Goal: Information Seeking & Learning: Learn about a topic

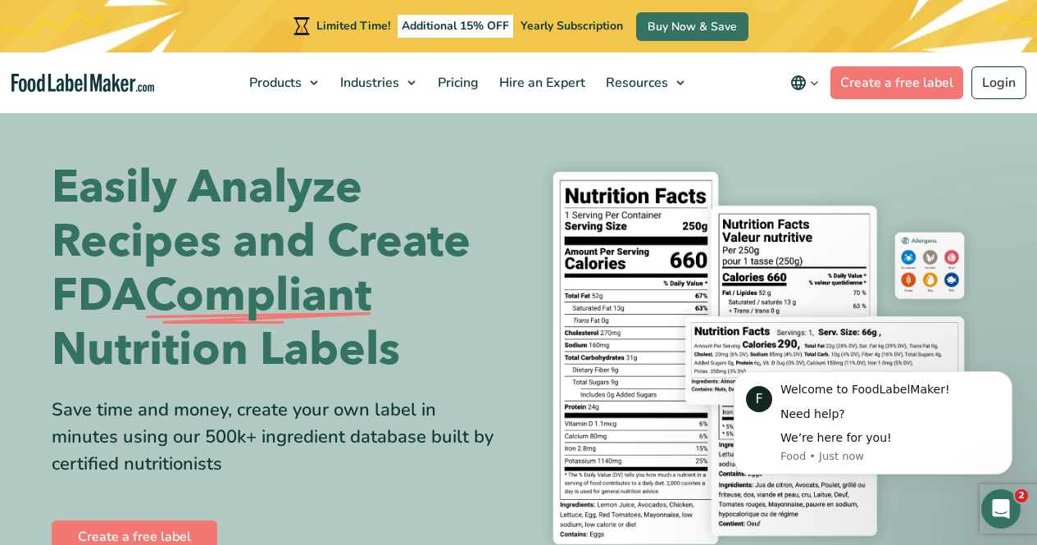
scroll to position [5049, 0]
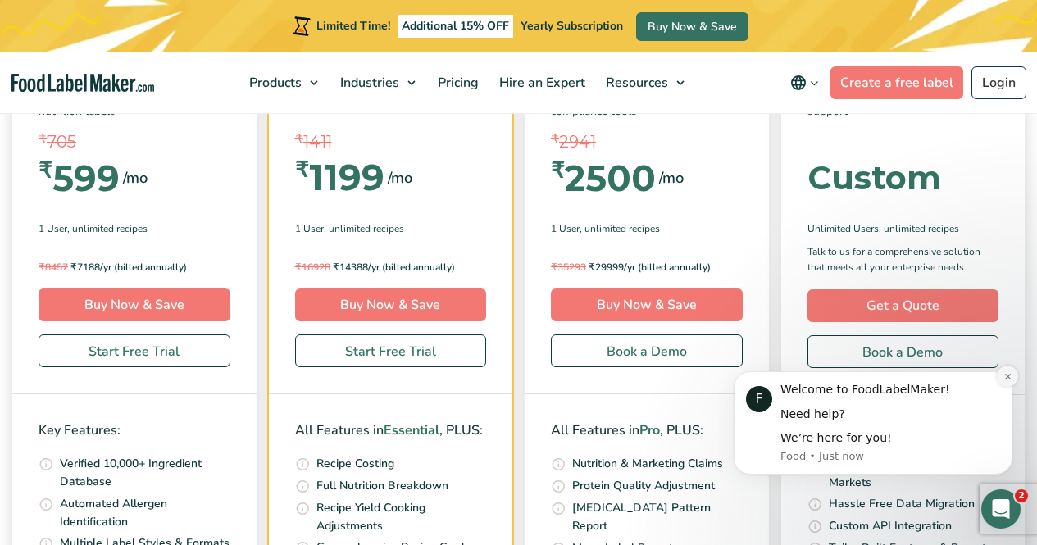
click at [1012, 374] on icon "Dismiss notification" at bounding box center [1008, 376] width 9 height 9
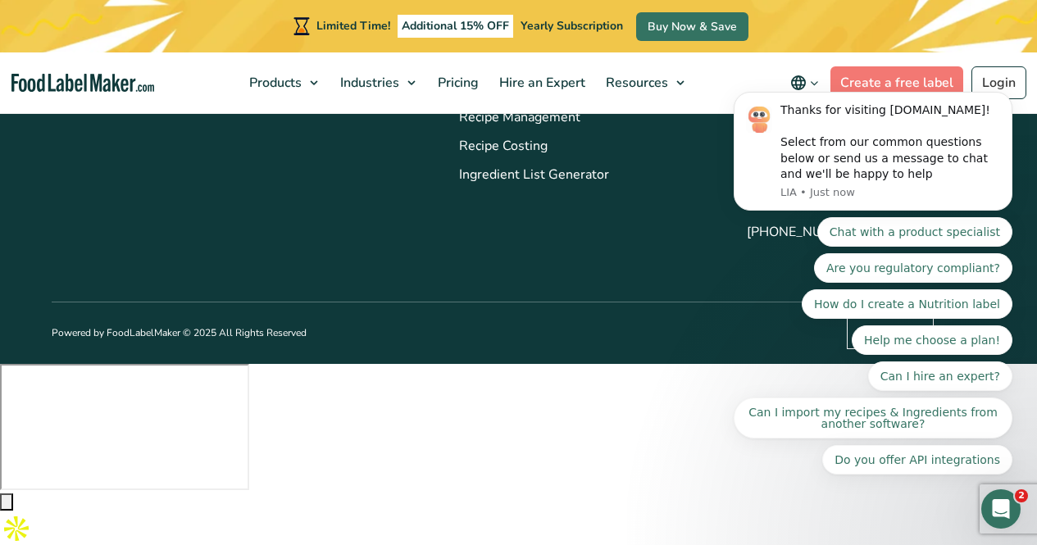
scroll to position [6482, 0]
drag, startPoint x: 1013, startPoint y: 239, endPoint x: 1014, endPoint y: 184, distance: 54.1
click at [0, 364] on div at bounding box center [0, 364] width 0 height 0
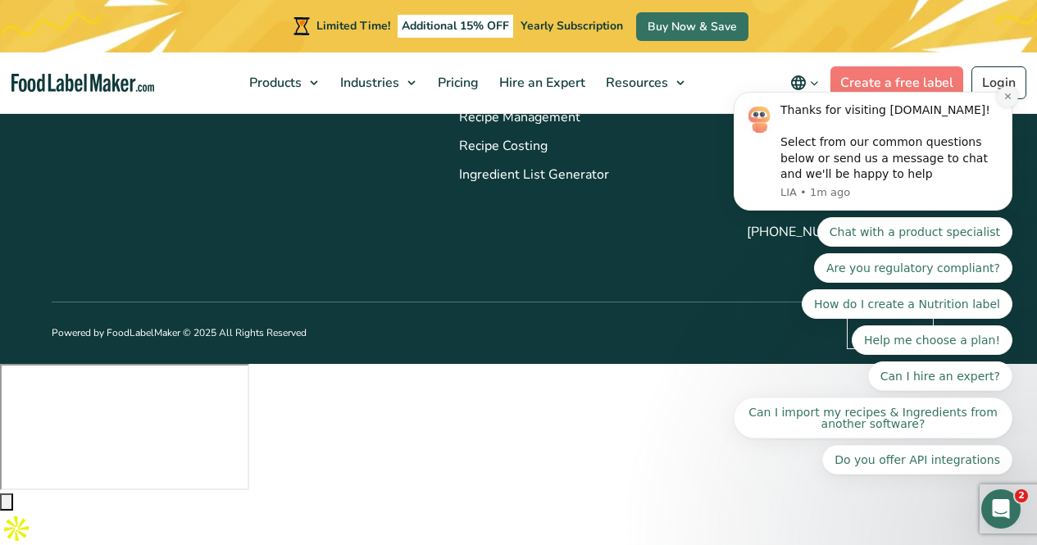
click at [1004, 101] on icon "Dismiss notification" at bounding box center [1008, 96] width 9 height 9
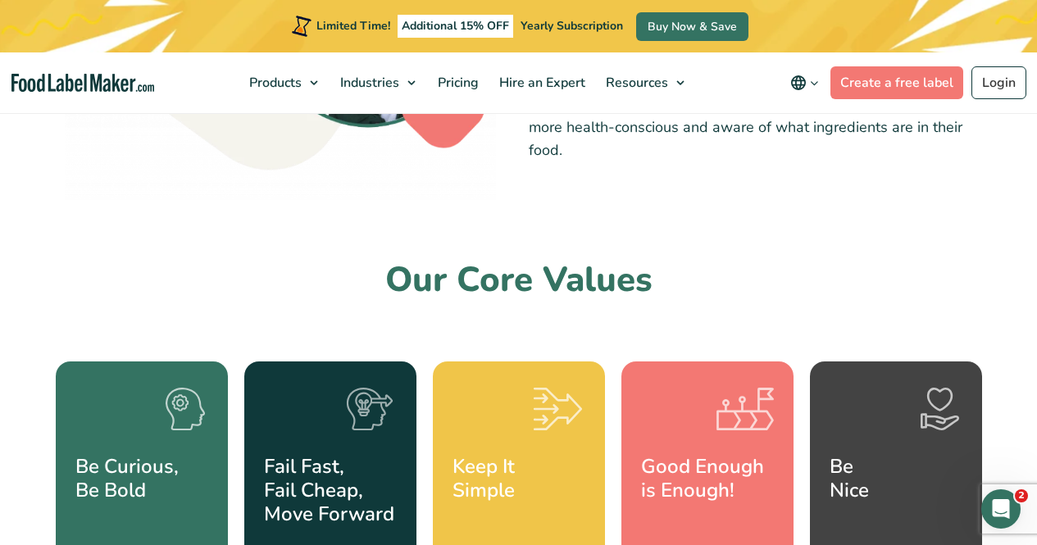
scroll to position [984, 0]
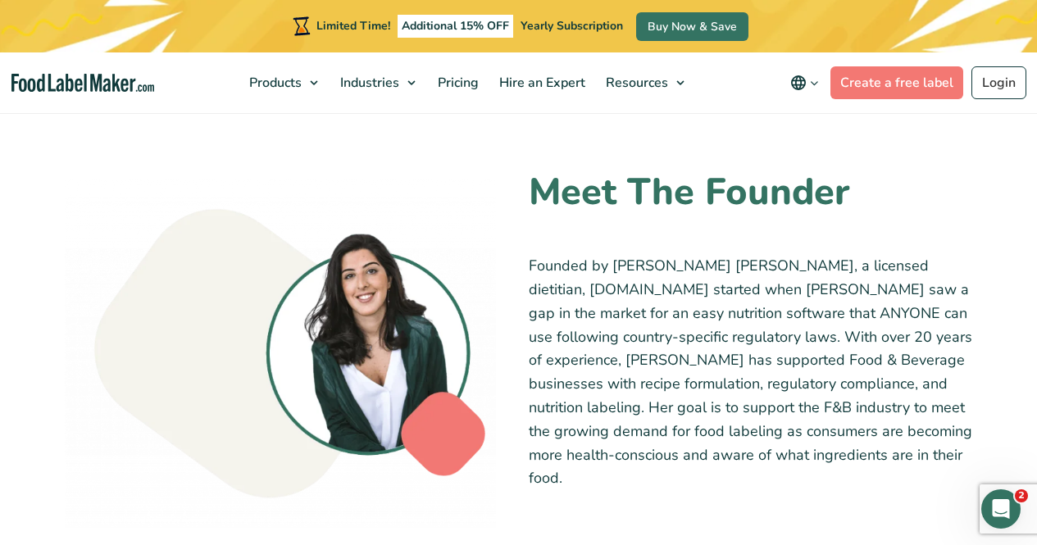
click at [620, 269] on p "Founded by Maria Abi Hanna, a licensed dietitian, FoodLabelMaker.com started wh…" at bounding box center [758, 372] width 458 height 236
copy p "Maria"
